Goal: Task Accomplishment & Management: Use online tool/utility

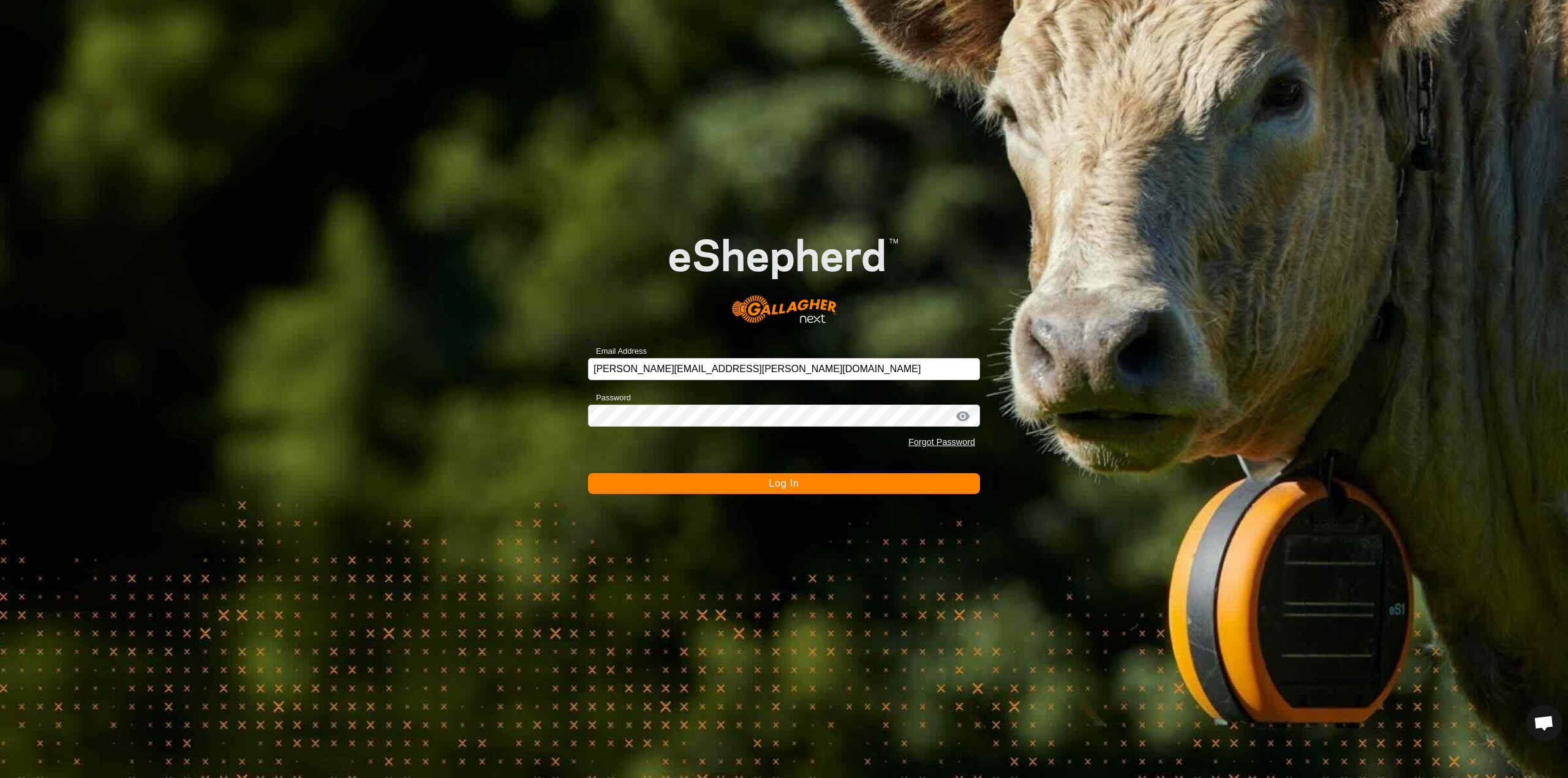
click at [769, 486] on span "Log In" at bounding box center [784, 483] width 30 height 11
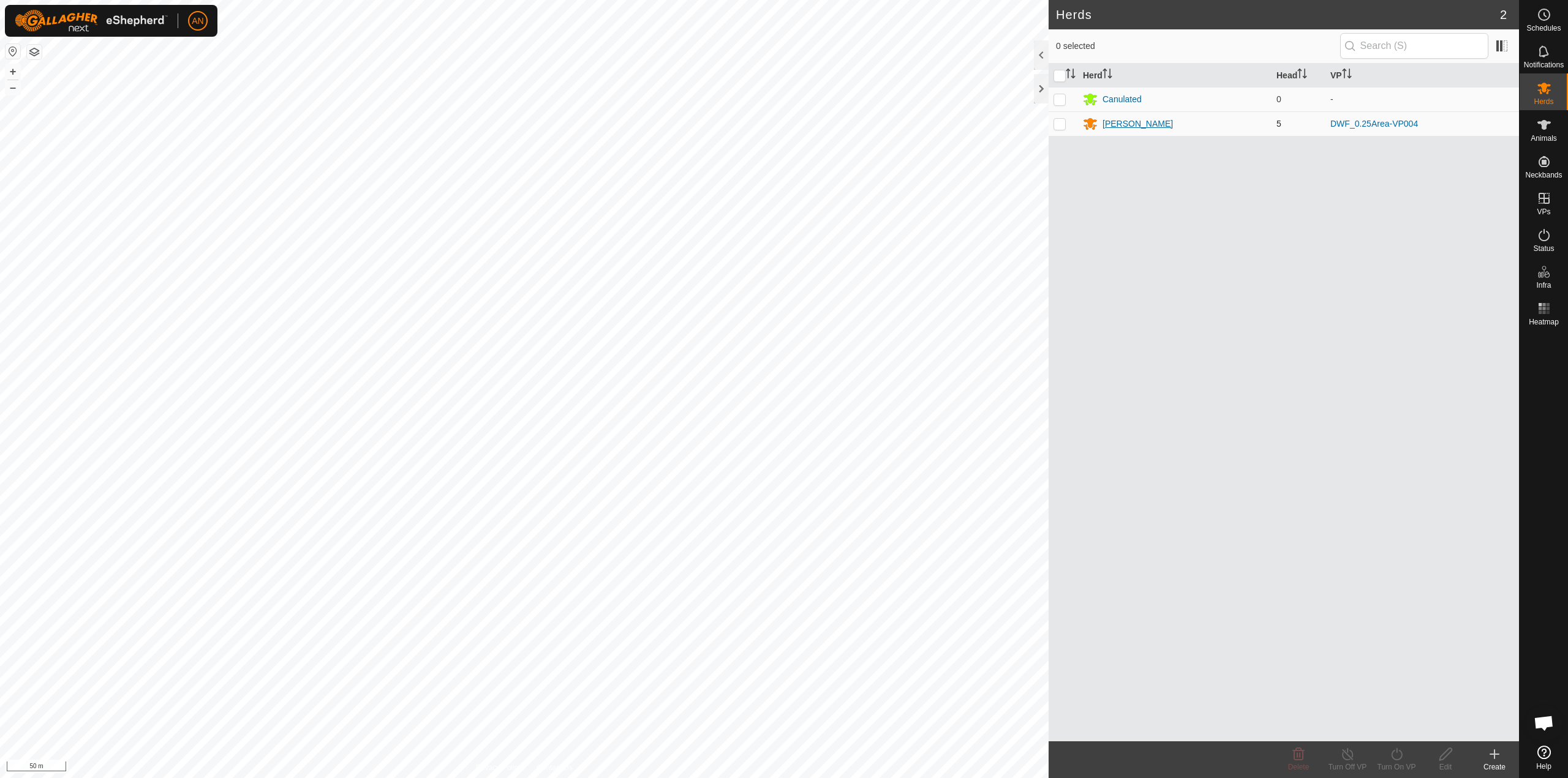
click at [1106, 123] on div "[PERSON_NAME]" at bounding box center [1138, 123] width 71 height 13
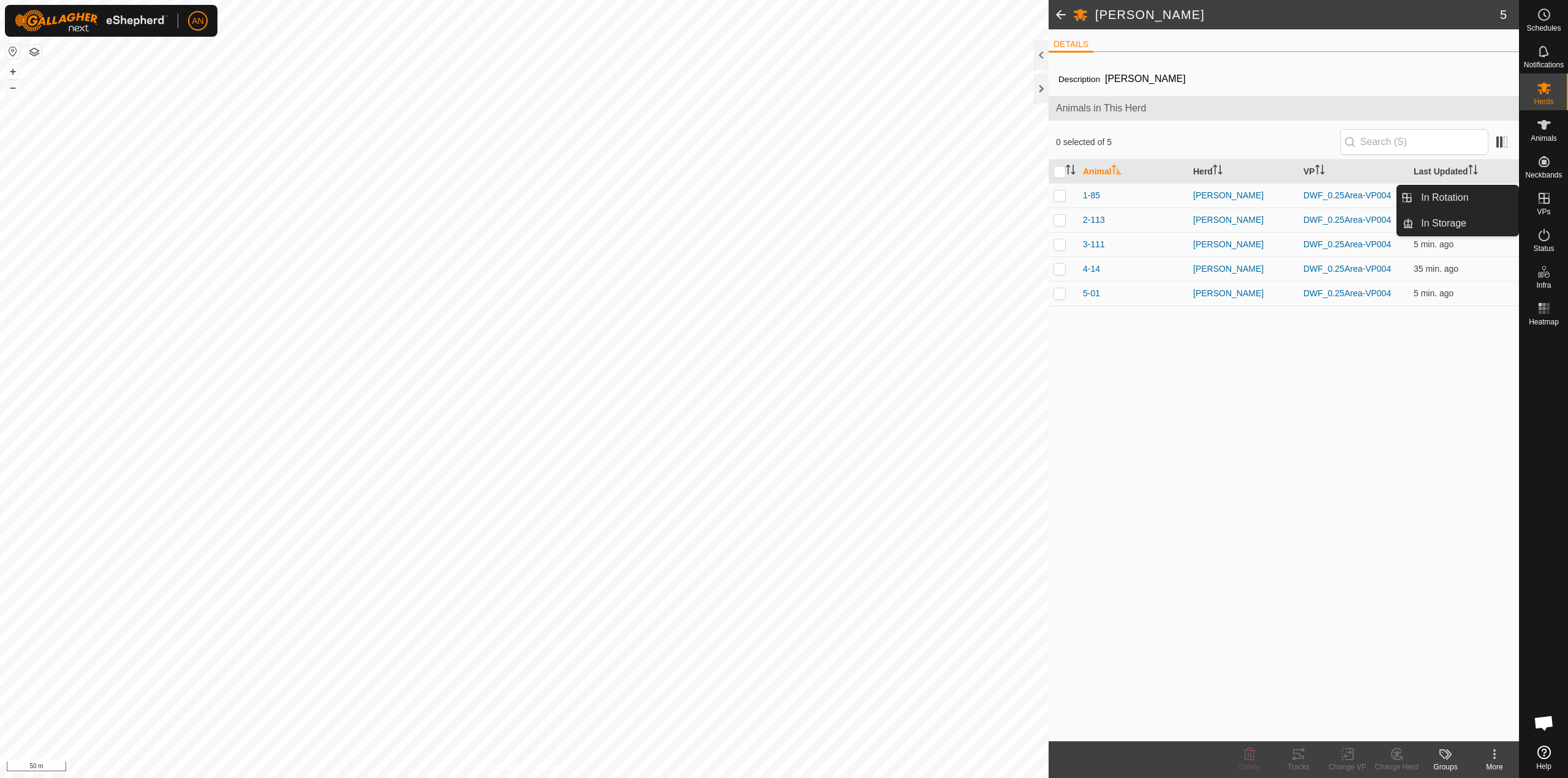
click at [1543, 215] on span "VPs" at bounding box center [1544, 212] width 14 height 8
click at [1458, 193] on link "In Rotation" at bounding box center [1467, 198] width 105 height 24
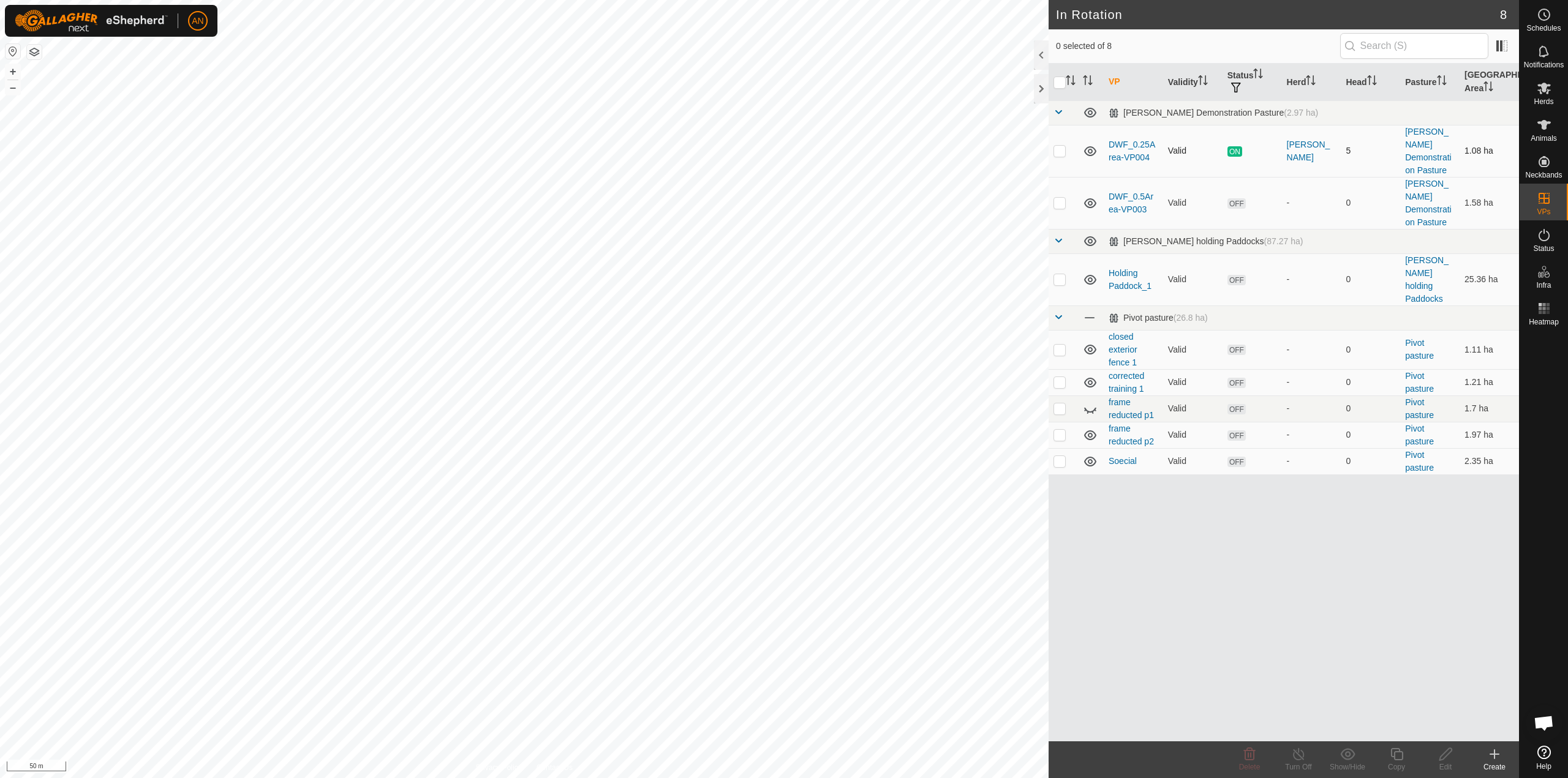
click at [1056, 145] on p-checkbox at bounding box center [1060, 150] width 12 height 10
checkbox input "true"
click at [1299, 764] on div "Turn Off" at bounding box center [1298, 767] width 49 height 11
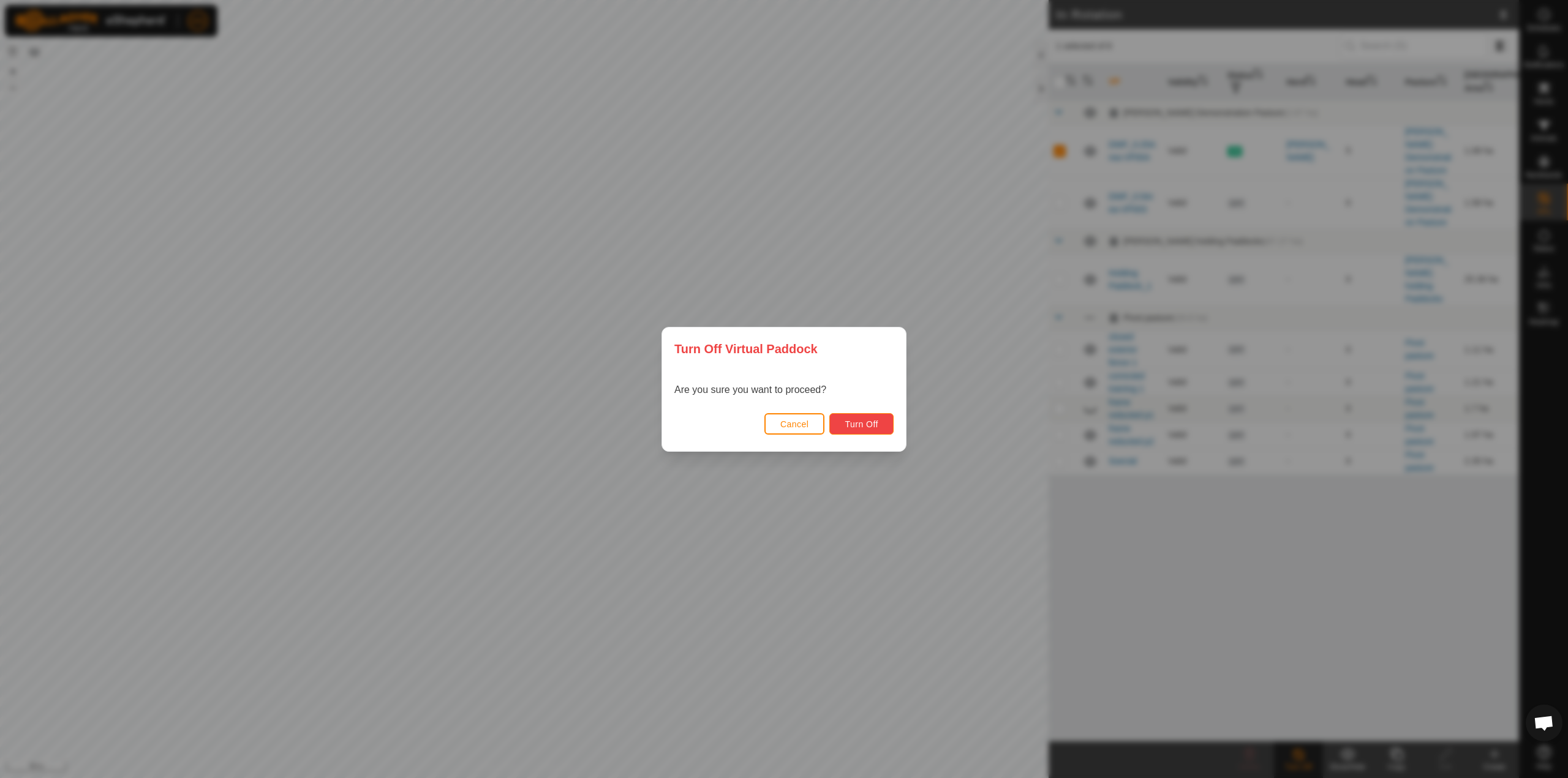
click at [866, 419] on span "Turn Off" at bounding box center [861, 424] width 34 height 10
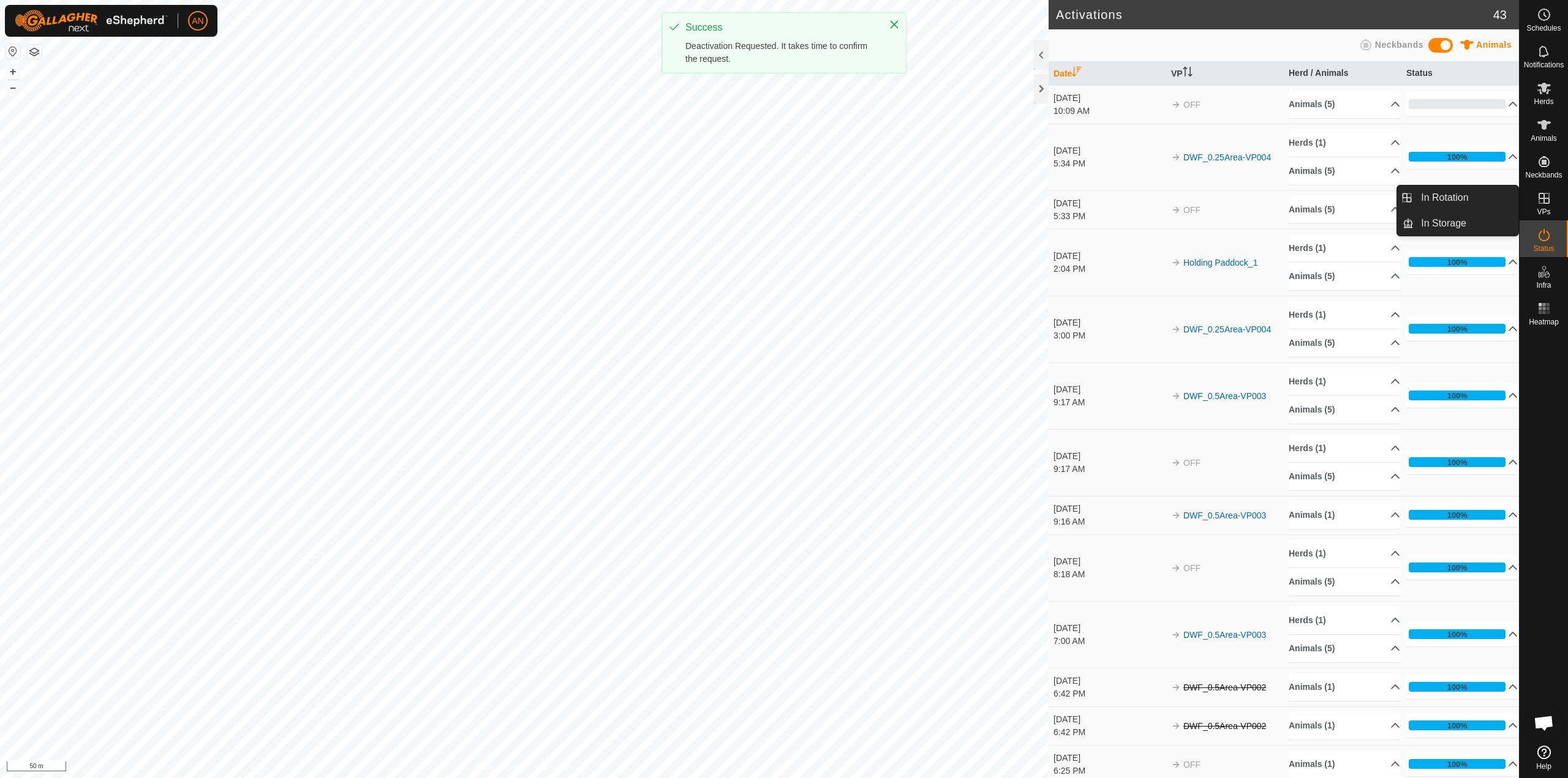
click at [1551, 202] on icon at bounding box center [1544, 198] width 14 height 14
click at [1543, 206] on es-virtualpaddocks-svg-icon at bounding box center [1544, 199] width 22 height 20
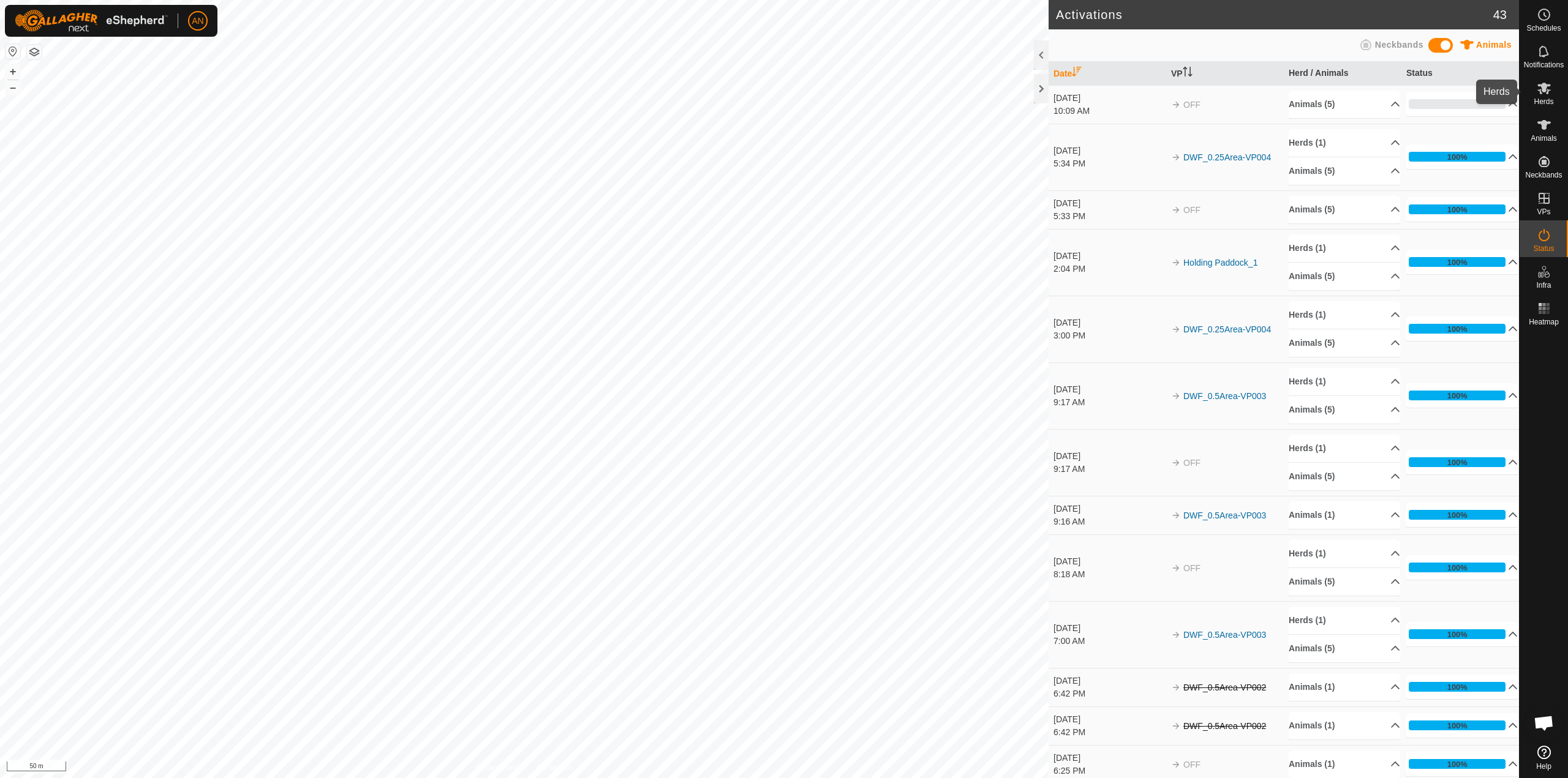
click at [1538, 94] on icon at bounding box center [1544, 88] width 14 height 14
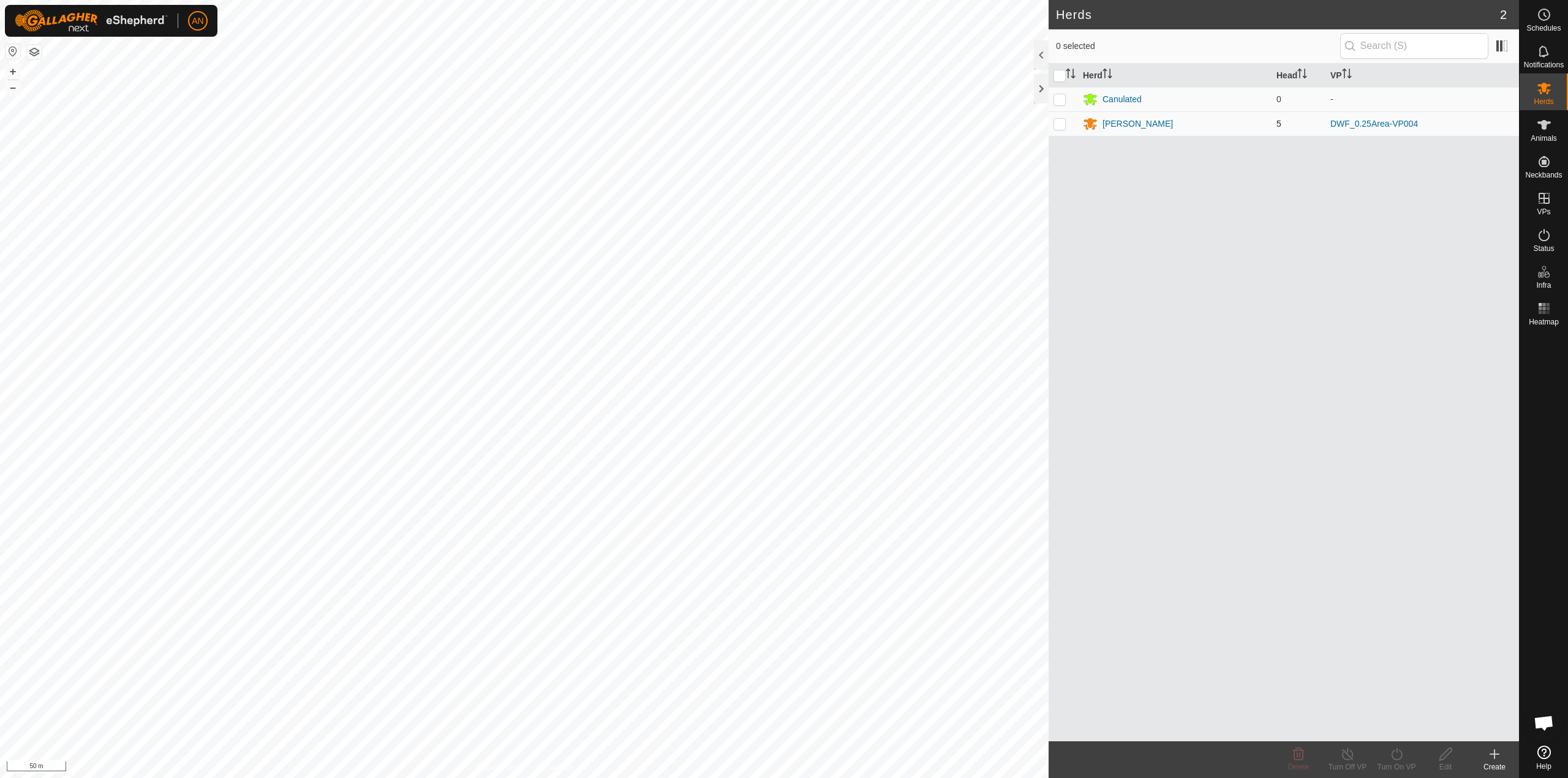
click at [1064, 127] on p-checkbox at bounding box center [1060, 123] width 12 height 10
checkbox input "true"
click at [1385, 760] on turn-on-svg-icon at bounding box center [1397, 754] width 49 height 14
click at [1402, 729] on link "Now" at bounding box center [1433, 728] width 121 height 24
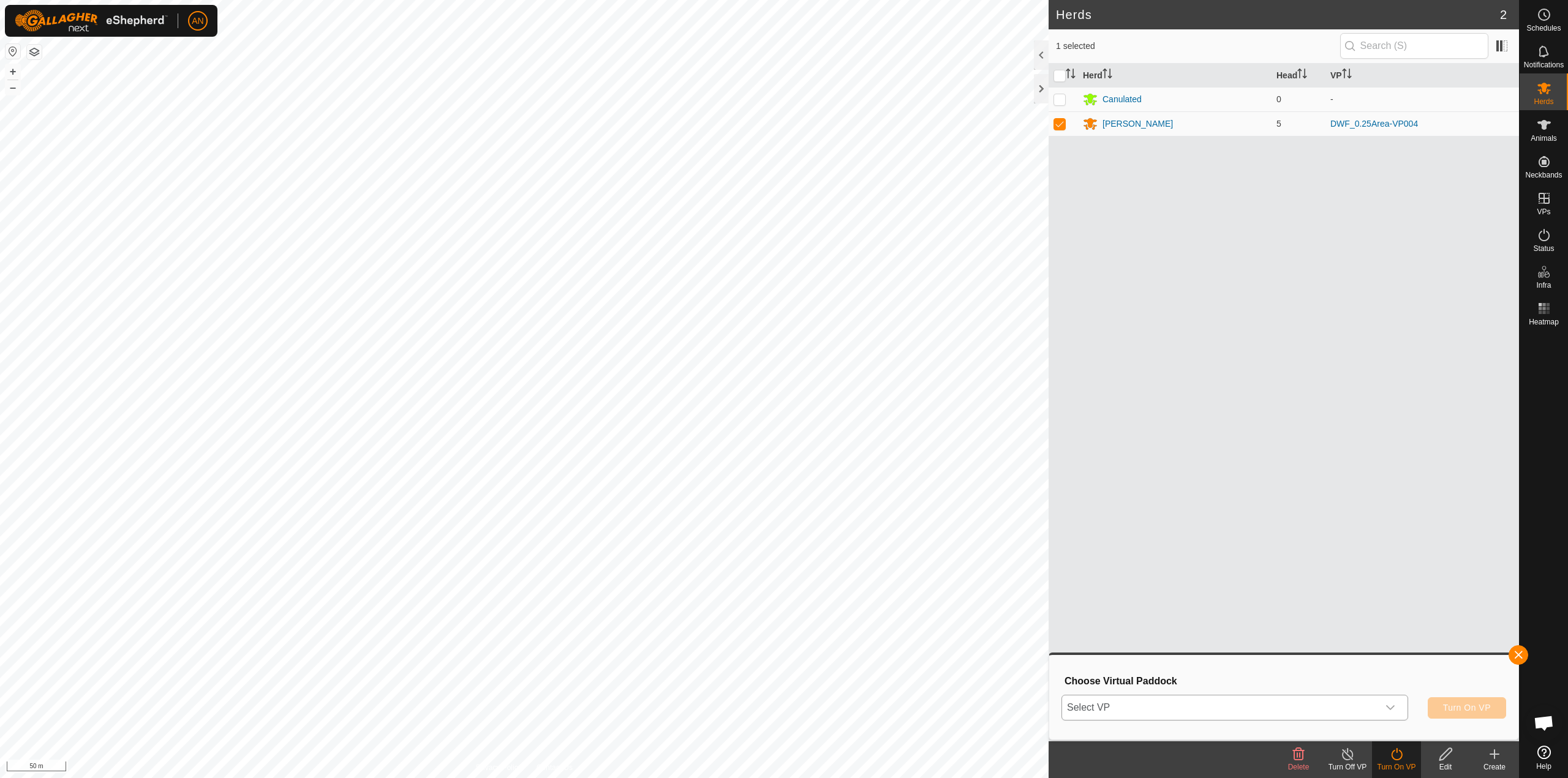
click at [1398, 709] on div "dropdown trigger" at bounding box center [1391, 708] width 24 height 24
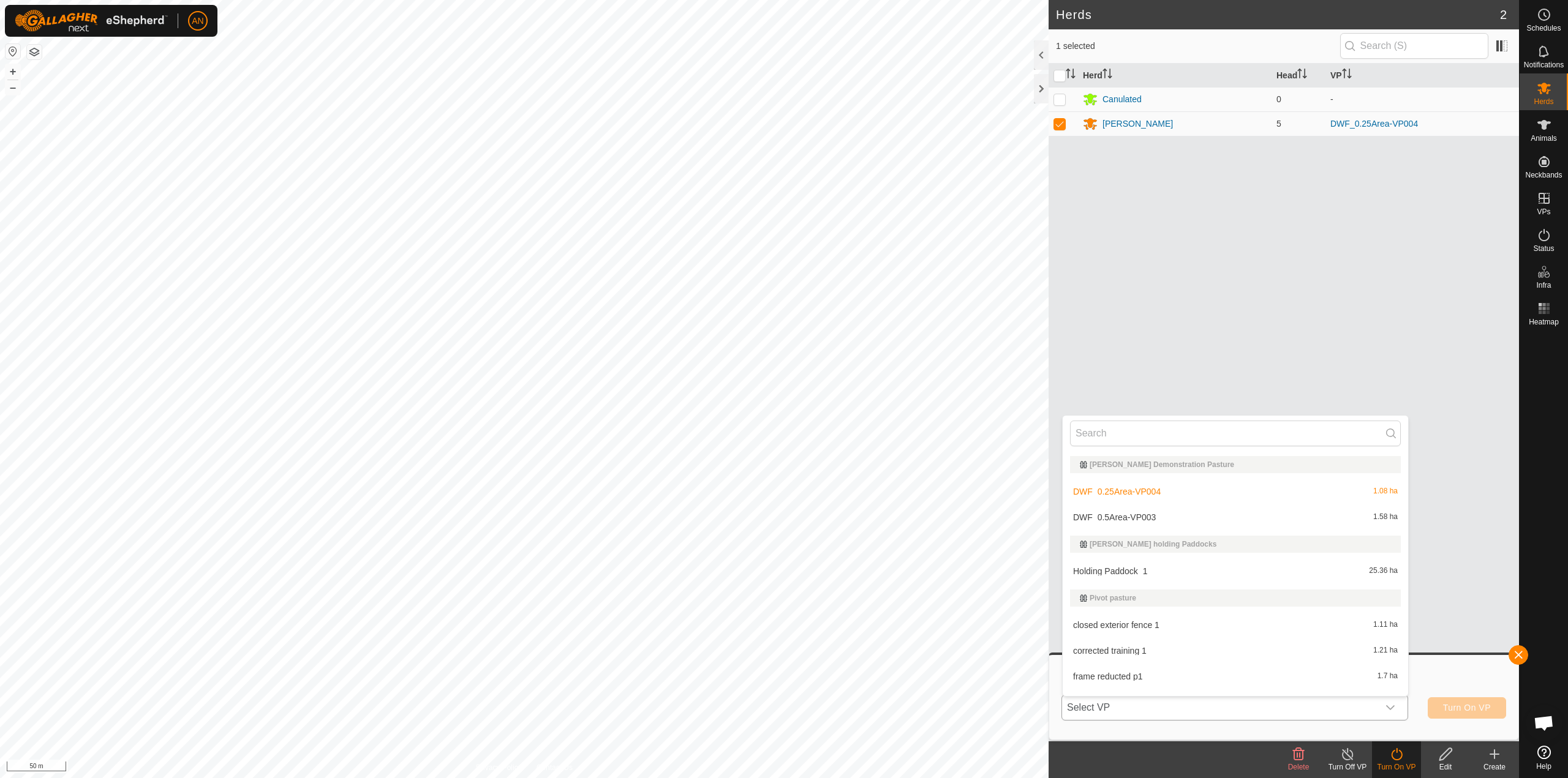
scroll to position [18, 0]
click at [1113, 553] on li "Holding Paddock_1 25.36 ha" at bounding box center [1236, 553] width 346 height 24
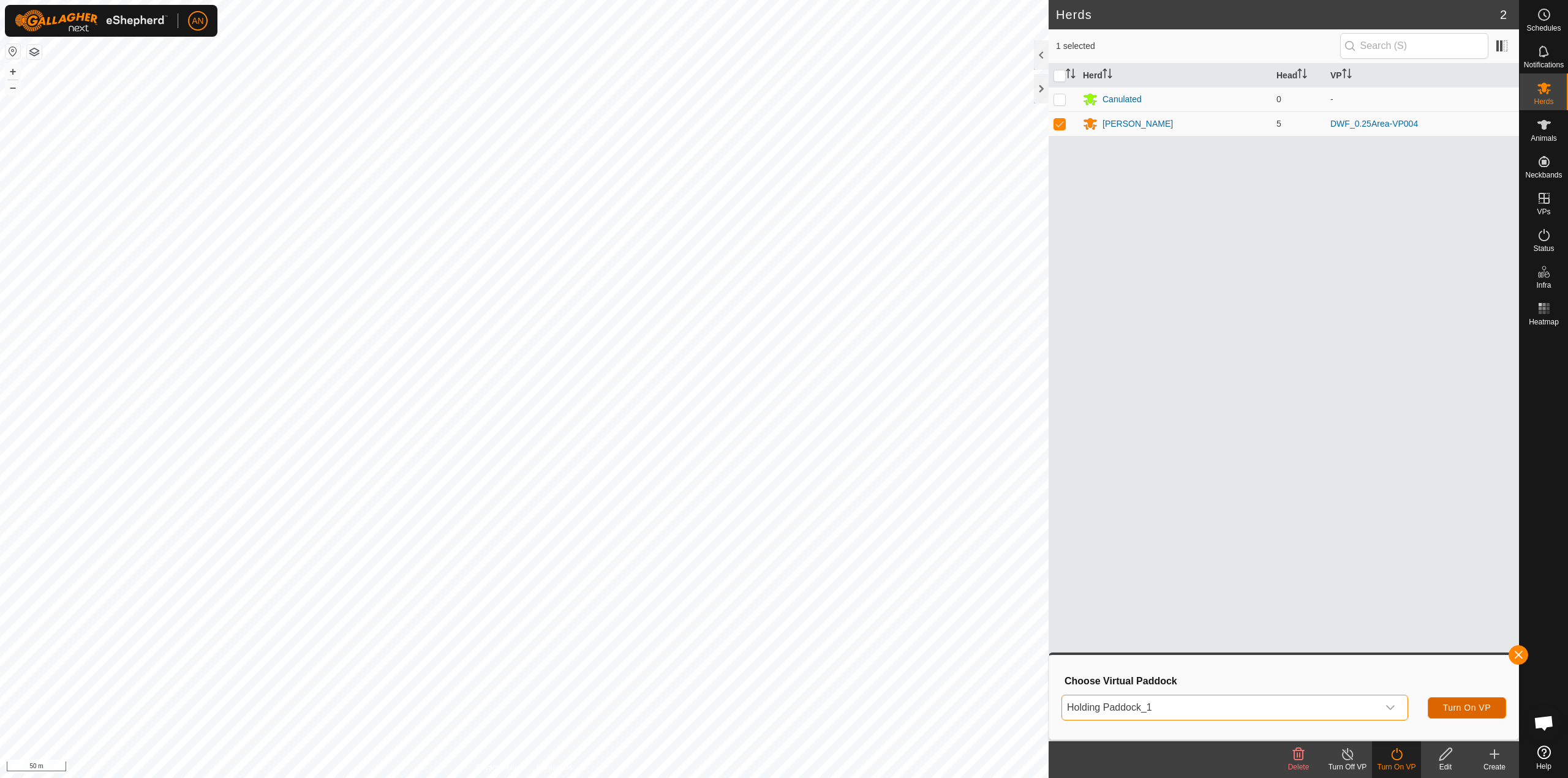
click at [1466, 709] on span "Turn On VP" at bounding box center [1467, 707] width 48 height 10
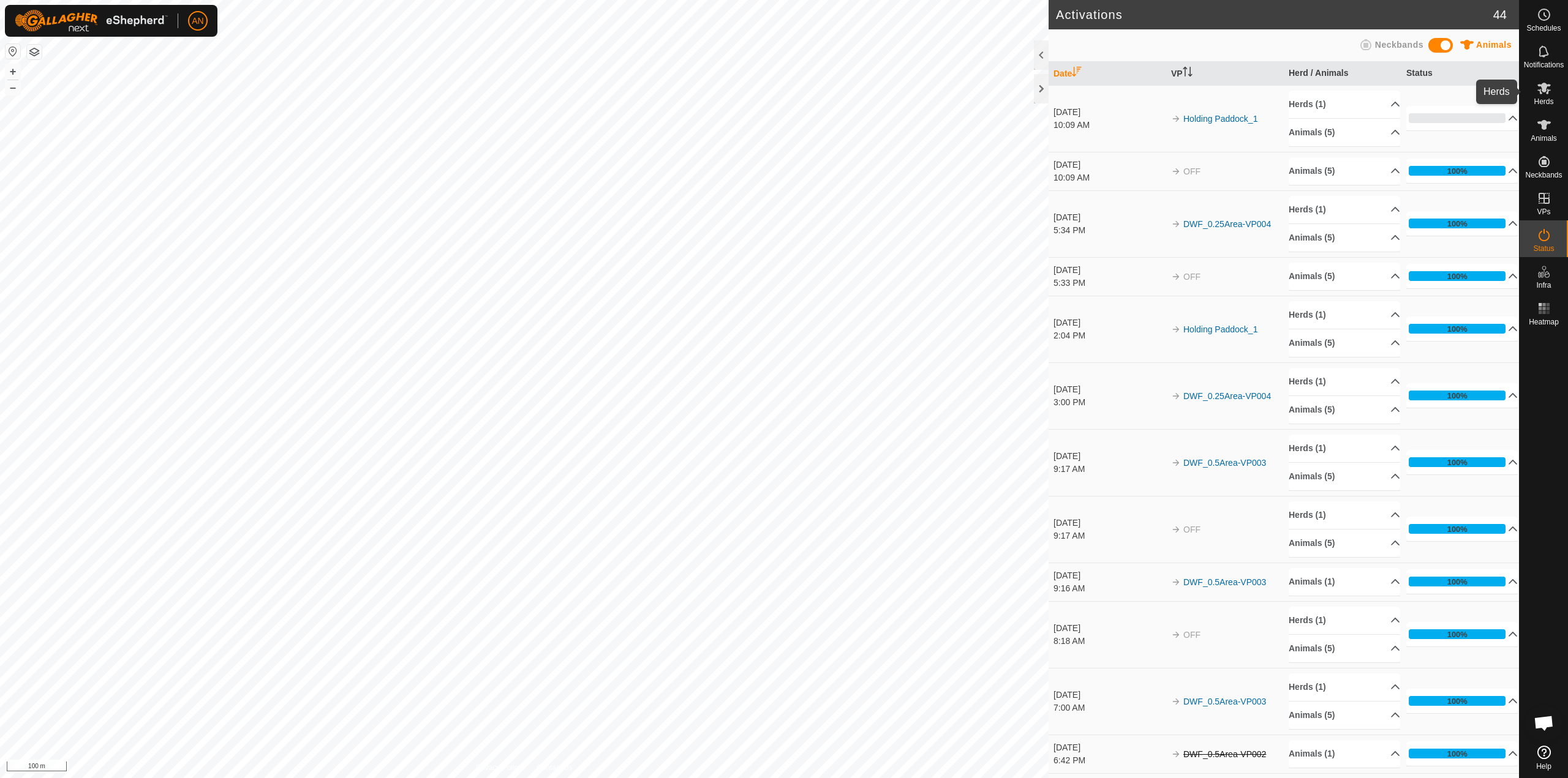
click at [1539, 95] on icon at bounding box center [1544, 88] width 14 height 14
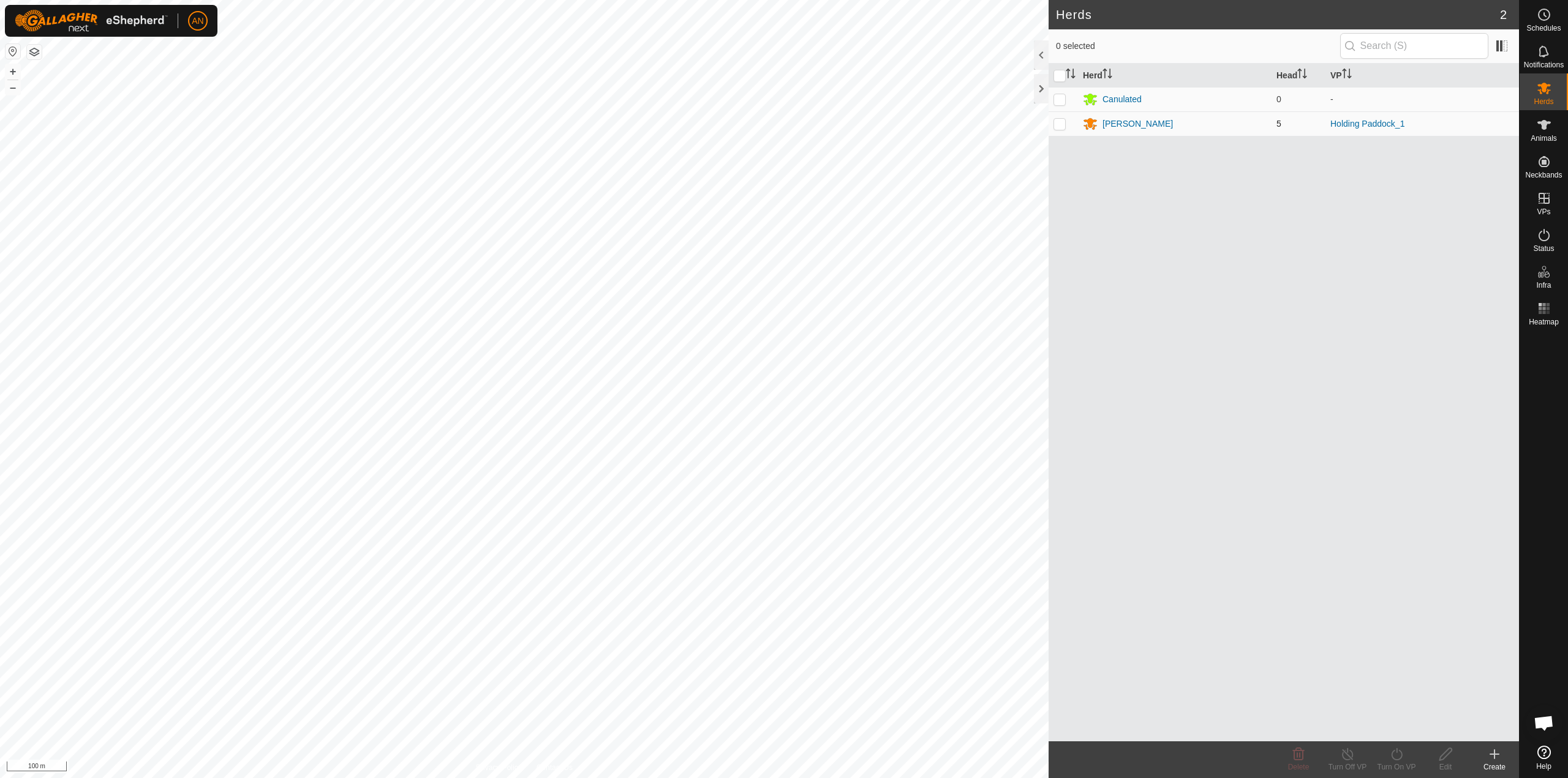
click at [1049, 120] on td at bounding box center [1063, 123] width 30 height 24
click at [1112, 126] on div "[PERSON_NAME]" at bounding box center [1138, 123] width 71 height 13
